Goal: Task Accomplishment & Management: Manage account settings

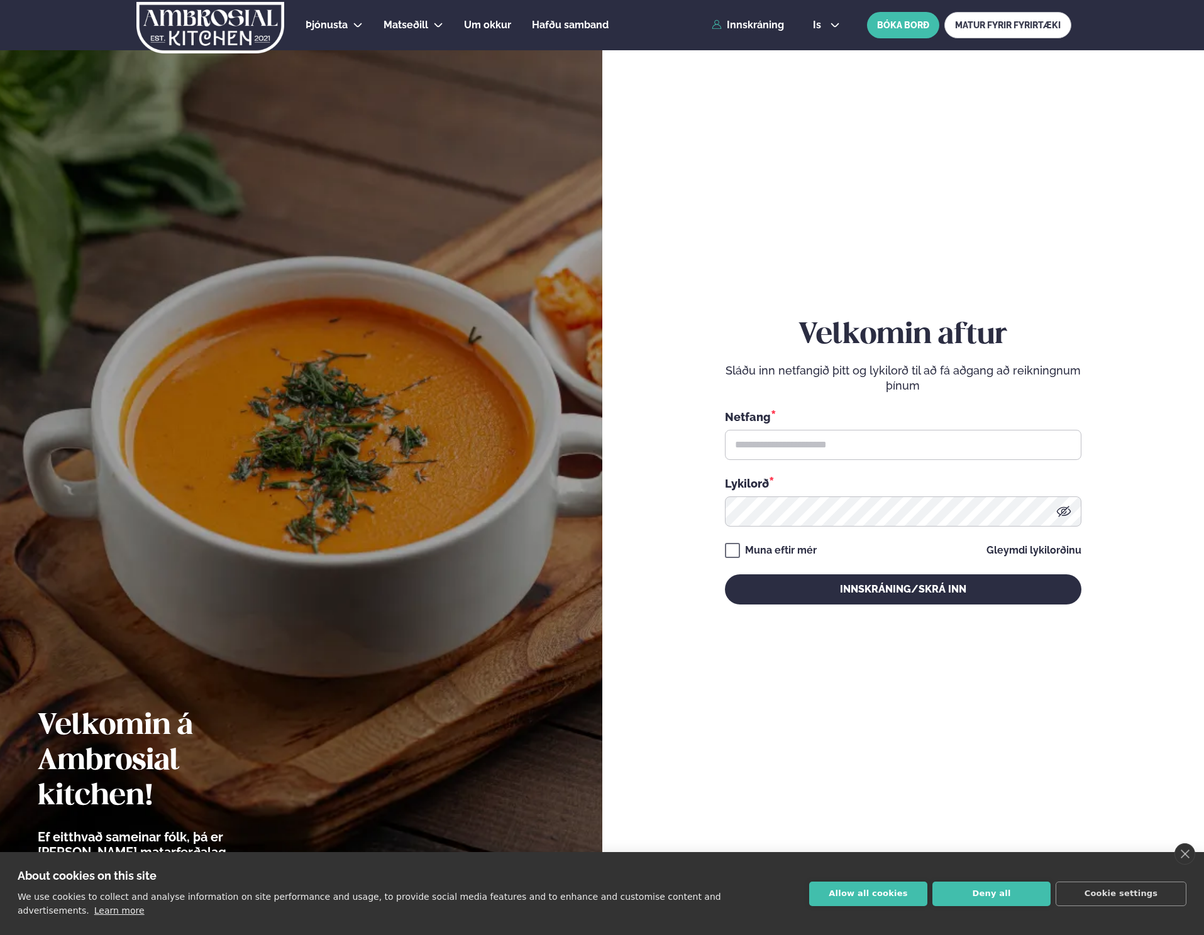
click at [898, 425] on div "Netfang *" at bounding box center [903, 435] width 356 height 52
click at [897, 434] on input "text" at bounding box center [903, 445] width 356 height 30
click at [1030, 441] on input "text" at bounding box center [903, 445] width 356 height 30
type input "**********"
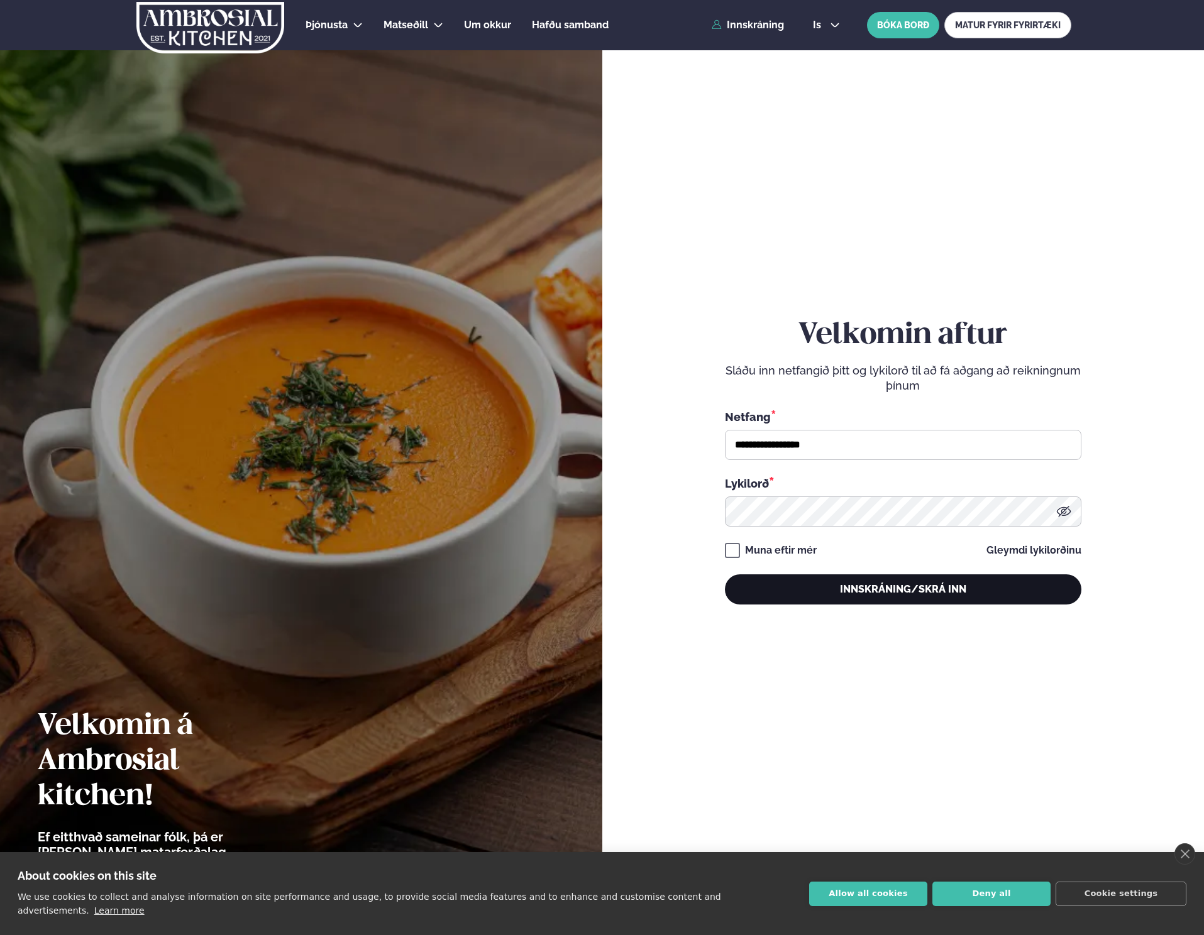
click at [872, 588] on button "Innskráning/Skrá inn" at bounding box center [903, 589] width 356 height 30
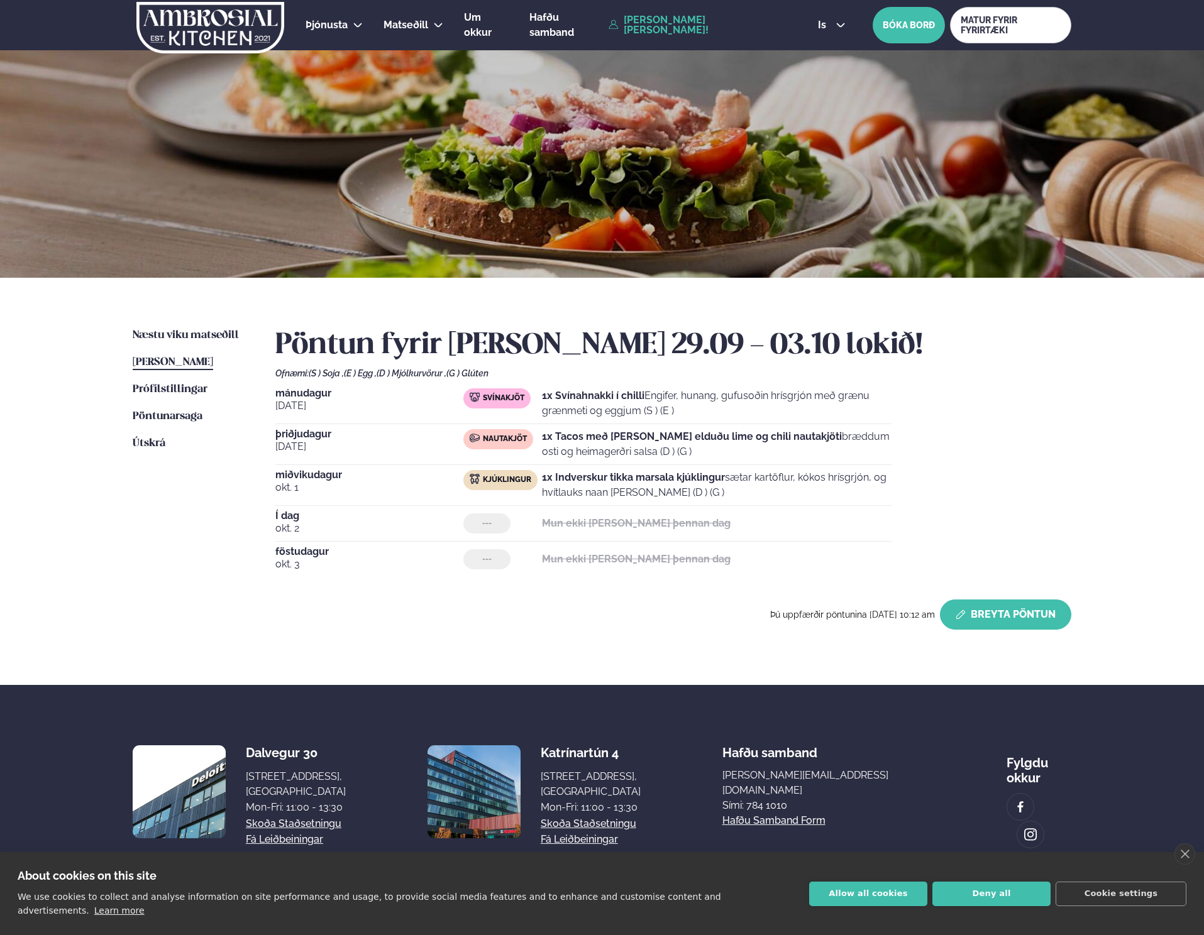
click at [1050, 629] on button "Breyta Pöntun" at bounding box center [1005, 615] width 131 height 30
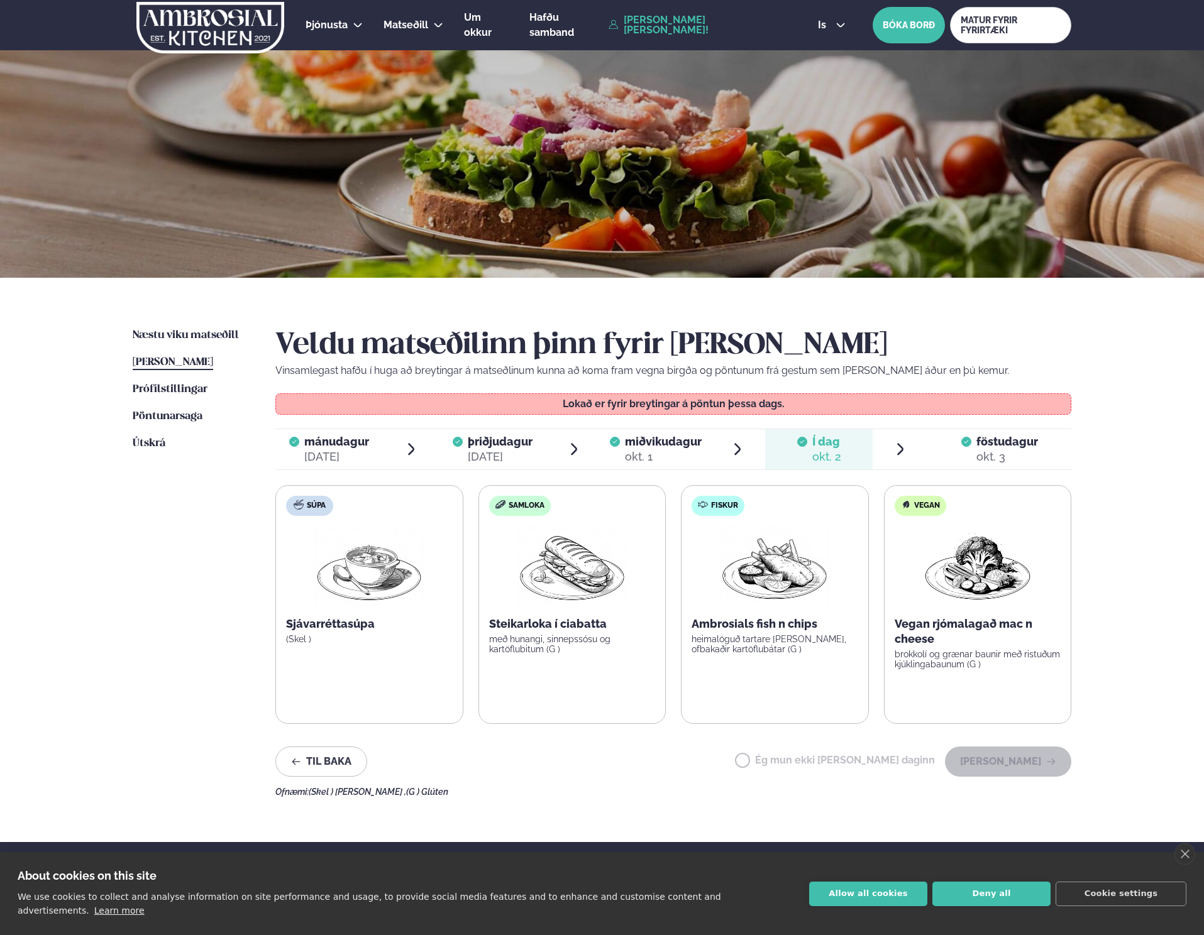
click at [984, 446] on span "föstudagur" at bounding box center [1007, 441] width 62 height 13
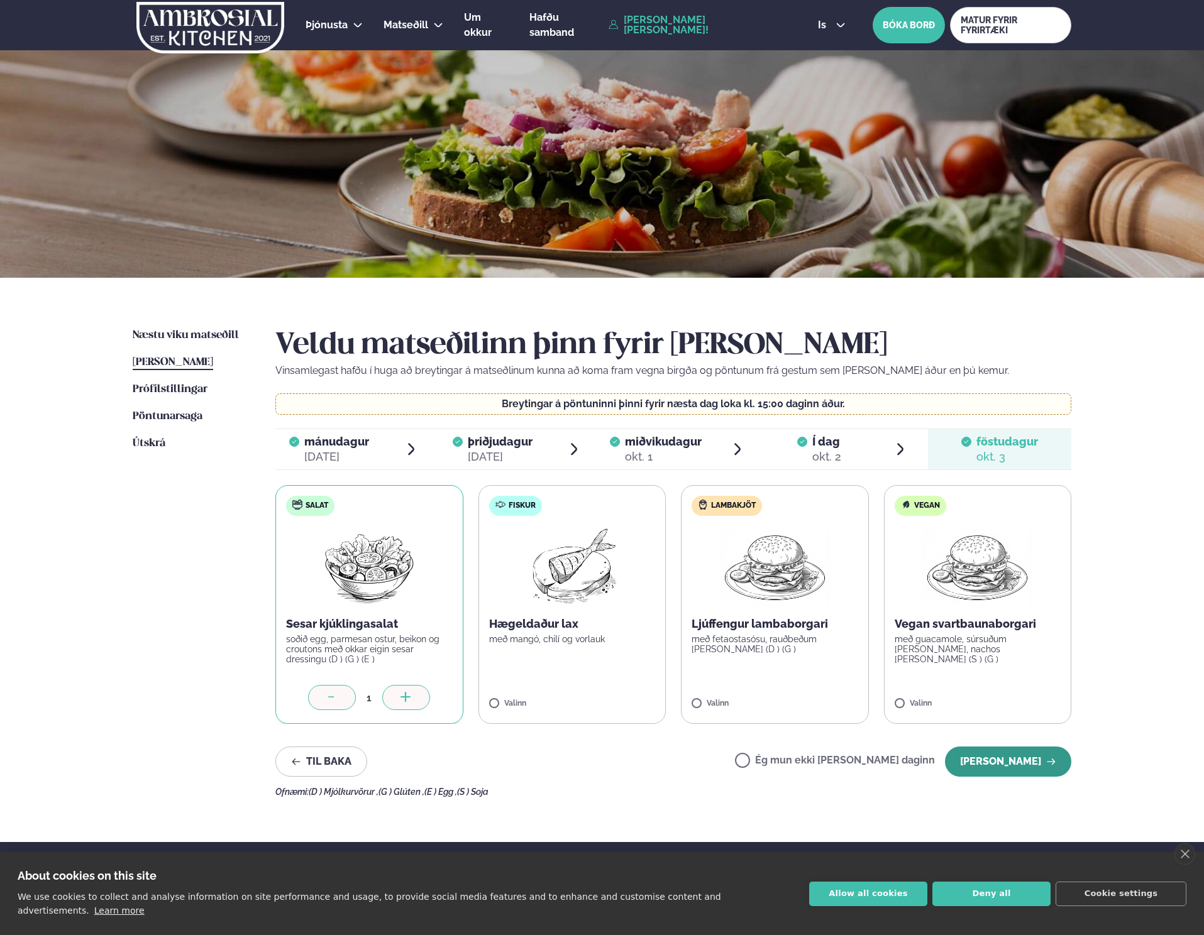
click at [1001, 762] on button "[PERSON_NAME]" at bounding box center [1008, 762] width 126 height 30
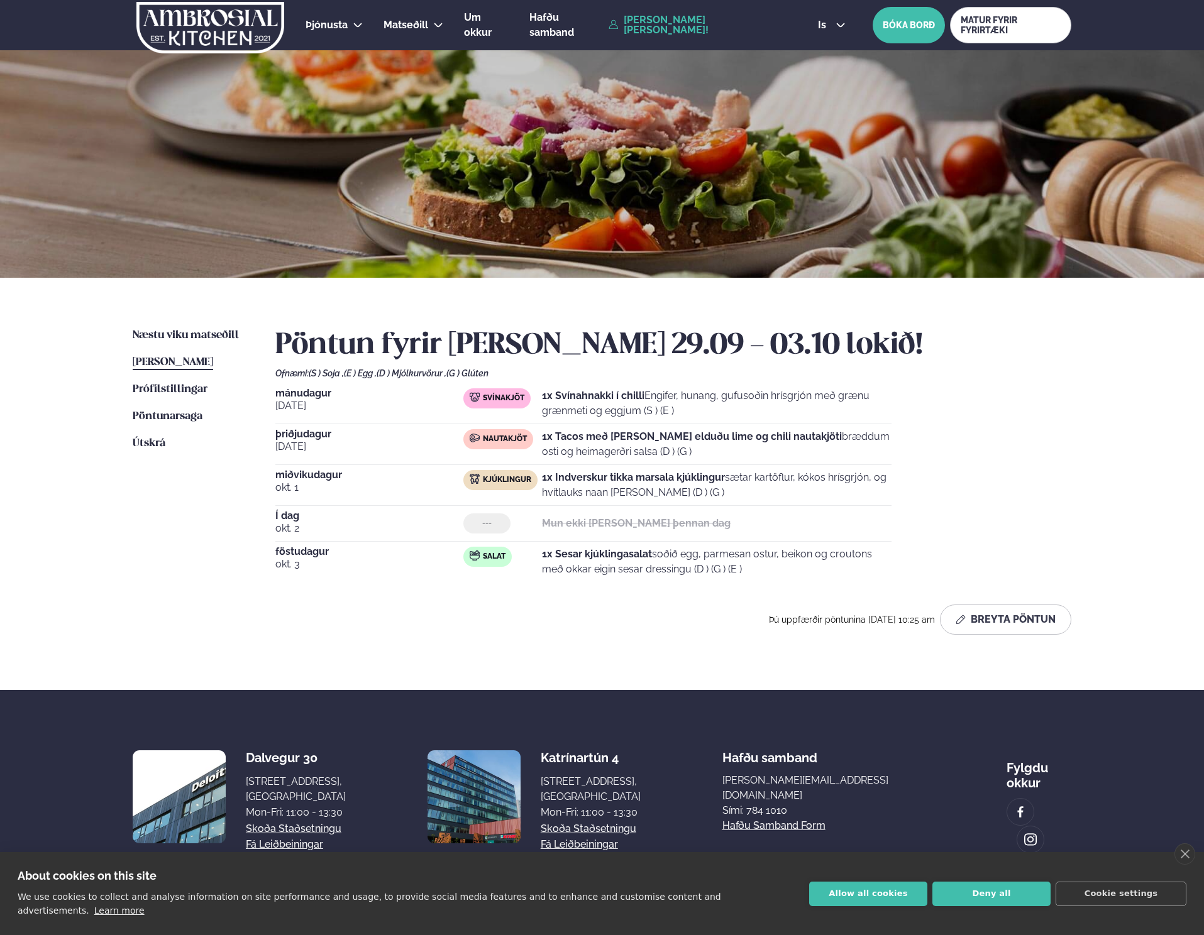
click at [499, 637] on div "Pöntun fyrir [PERSON_NAME] 29.09 - 03.10 lokið! Ofnæmi: (S ) Soja , (E ) Egg , …" at bounding box center [673, 486] width 796 height 317
